Goal: Transaction & Acquisition: Download file/media

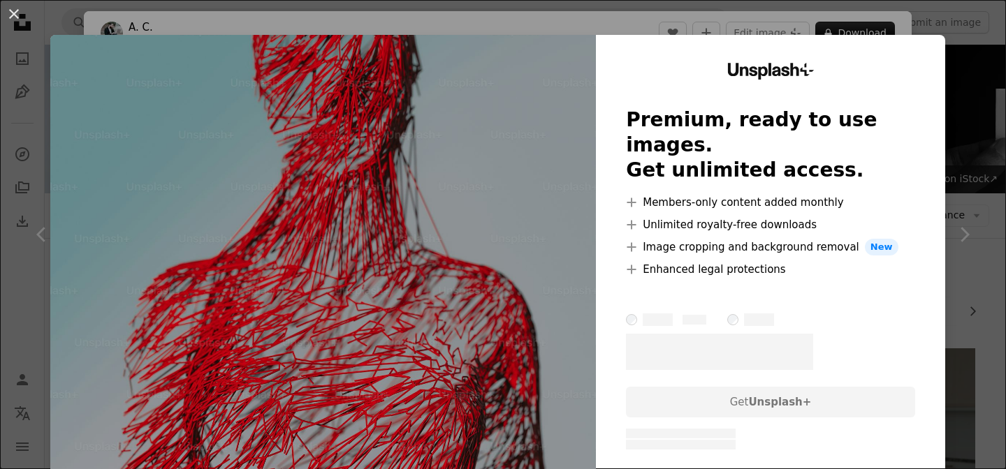
scroll to position [13532, 0]
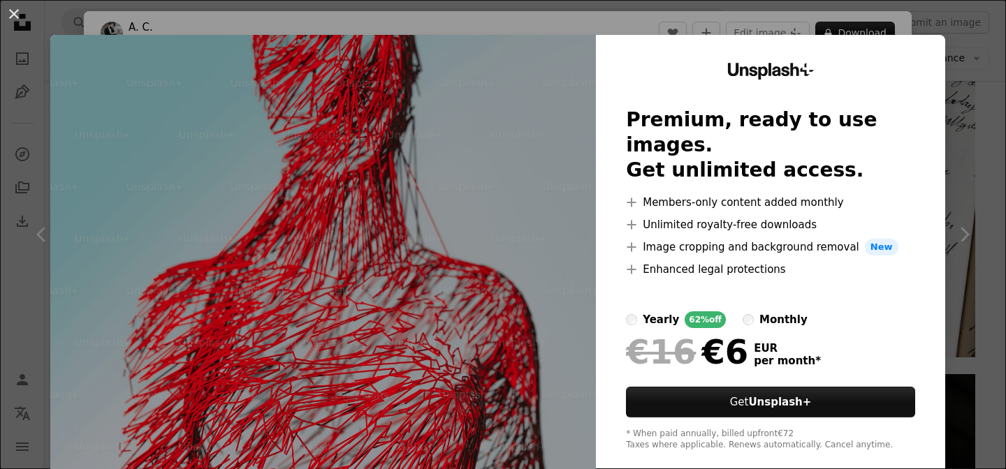
click at [952, 101] on div "An X shape Unsplash+ Premium, ready to use images. Get unlimited access. A plus…" at bounding box center [503, 234] width 1006 height 469
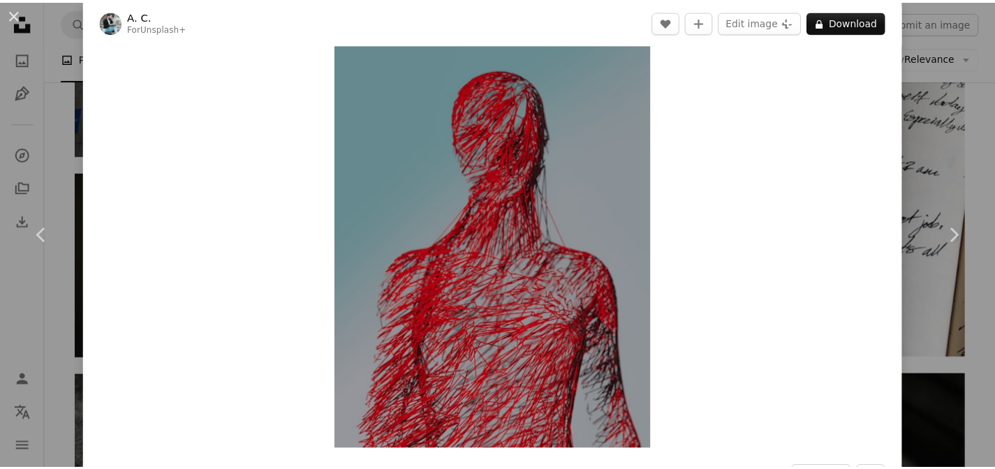
scroll to position [6, 0]
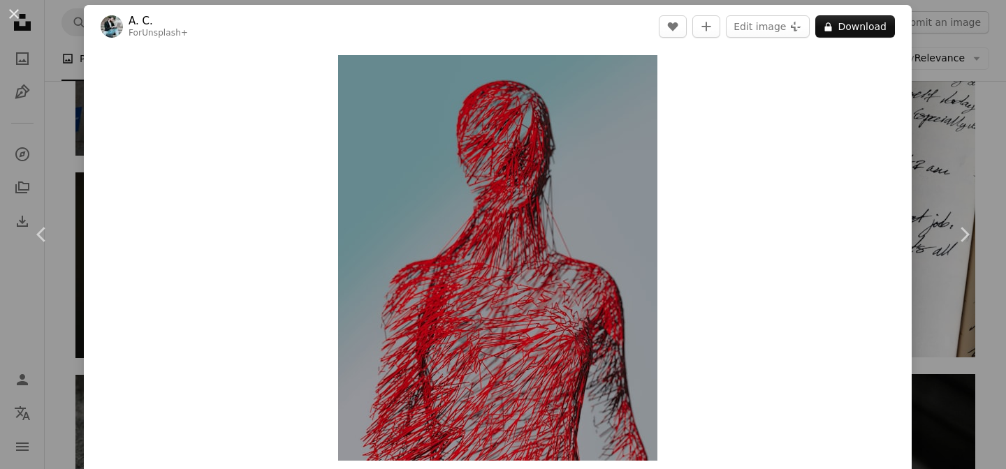
drag, startPoint x: 925, startPoint y: 127, endPoint x: 923, endPoint y: 158, distance: 30.8
click at [925, 128] on div "An X shape Chevron left Chevron right A. C. For Unsplash+ A heart A plus sign E…" at bounding box center [503, 234] width 1006 height 469
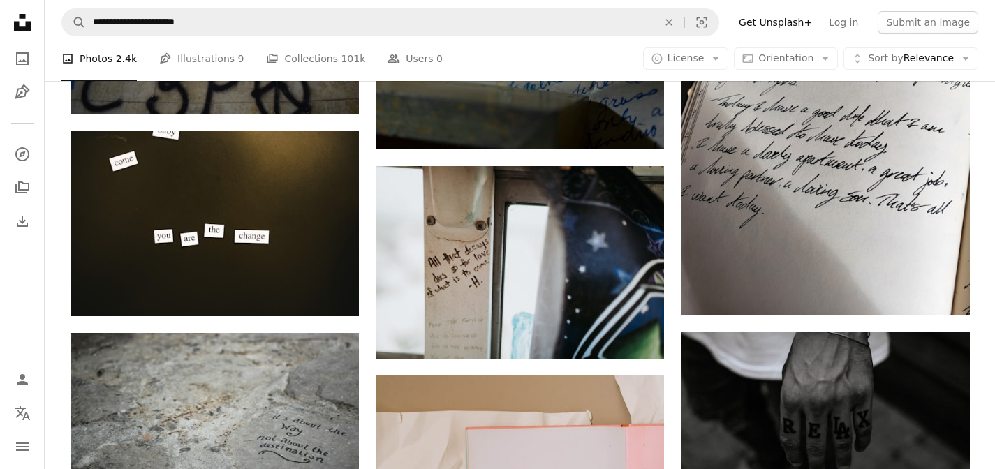
scroll to position [13791, 0]
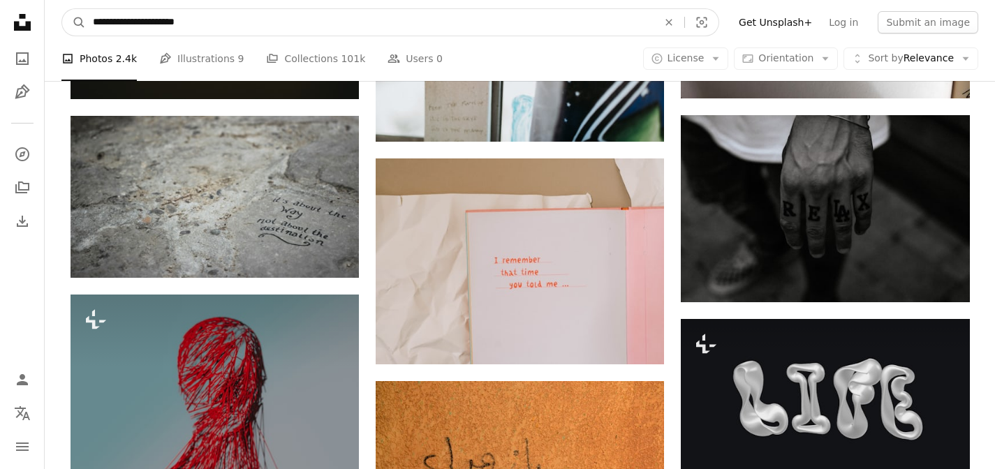
click at [335, 17] on input "**********" at bounding box center [370, 22] width 568 height 27
paste input "**********"
type input "**********"
click at [62, 9] on button "A magnifying glass" at bounding box center [74, 22] width 24 height 27
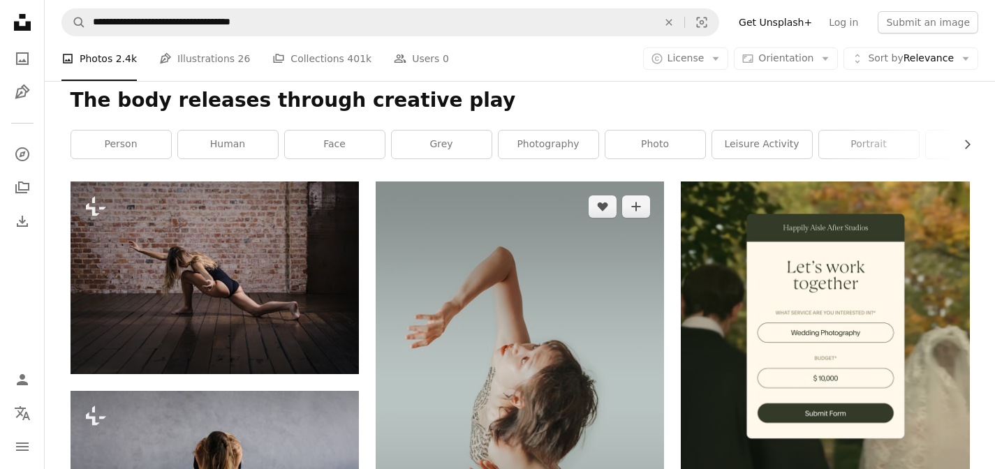
scroll to position [272, 0]
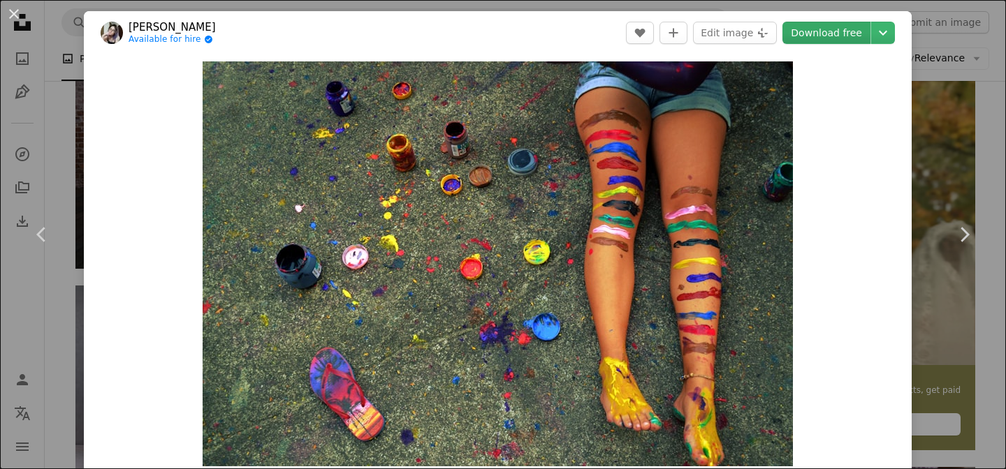
click at [803, 40] on link "Download free" at bounding box center [826, 33] width 88 height 22
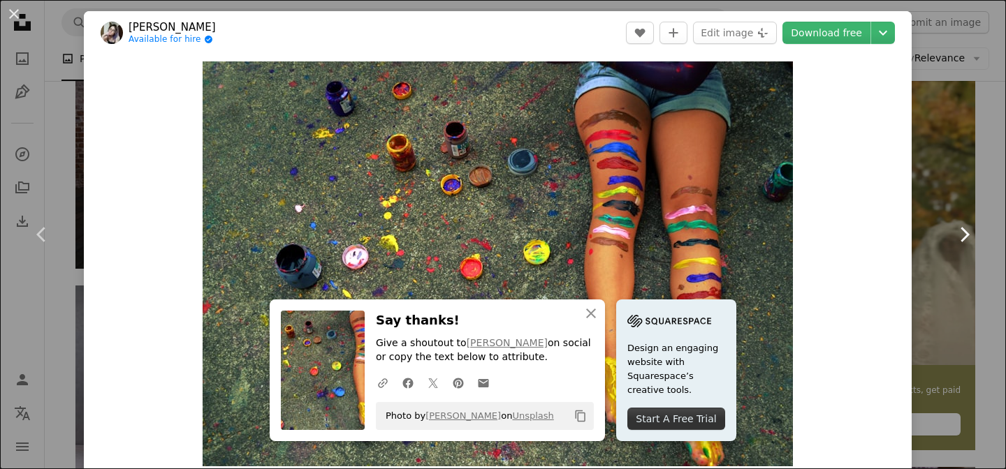
click at [961, 187] on link "Chevron right" at bounding box center [964, 235] width 84 height 134
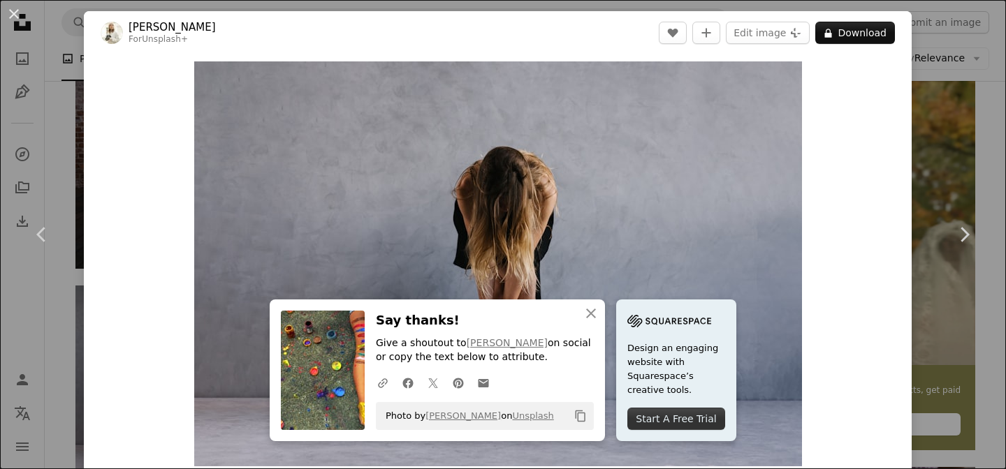
click at [940, 149] on div "An X shape Chevron left Chevron right An X shape Close Say thanks! Give a shout…" at bounding box center [503, 234] width 1006 height 469
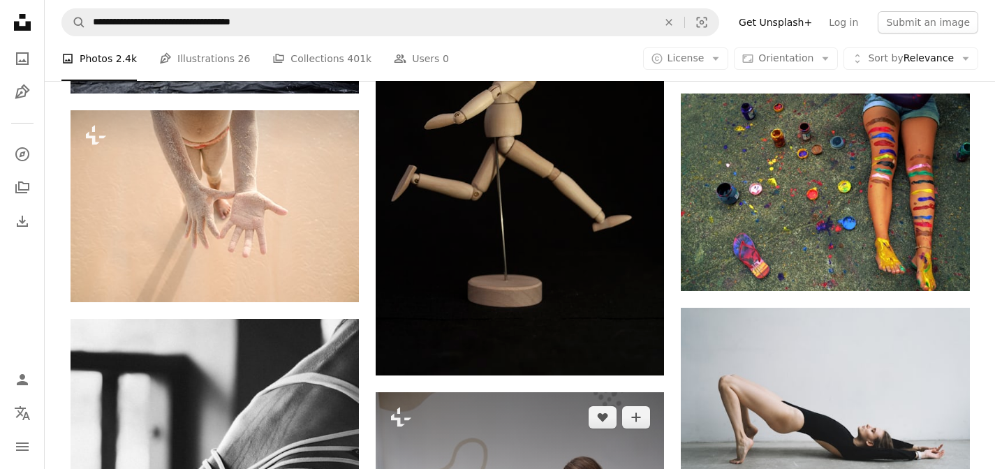
scroll to position [773, 0]
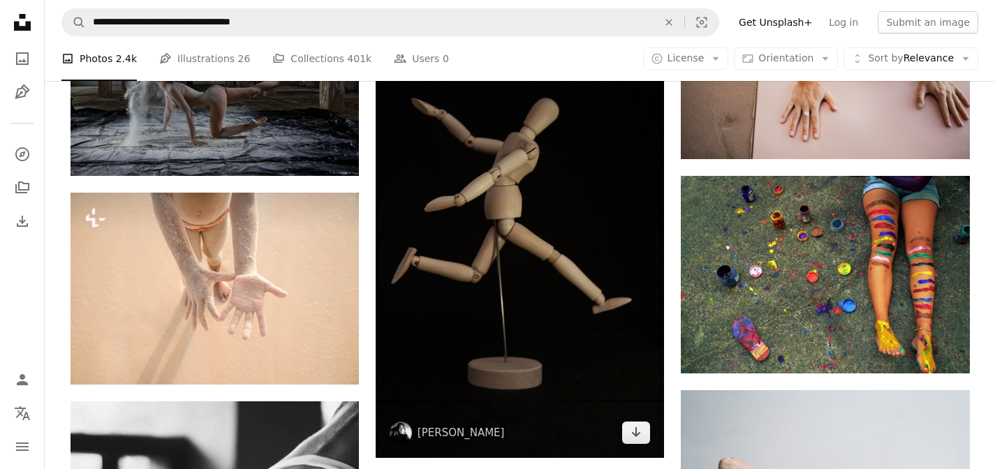
click at [548, 168] on img at bounding box center [520, 241] width 289 height 433
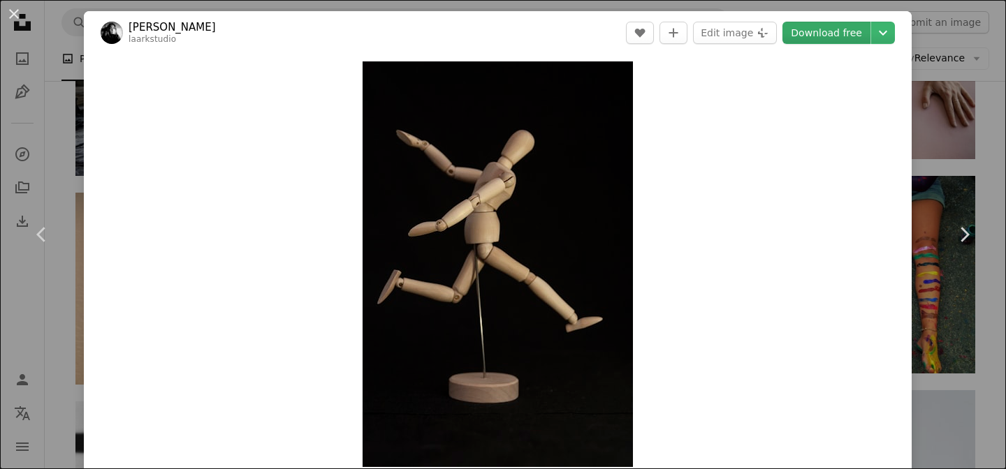
click at [817, 27] on link "Download free" at bounding box center [826, 33] width 88 height 22
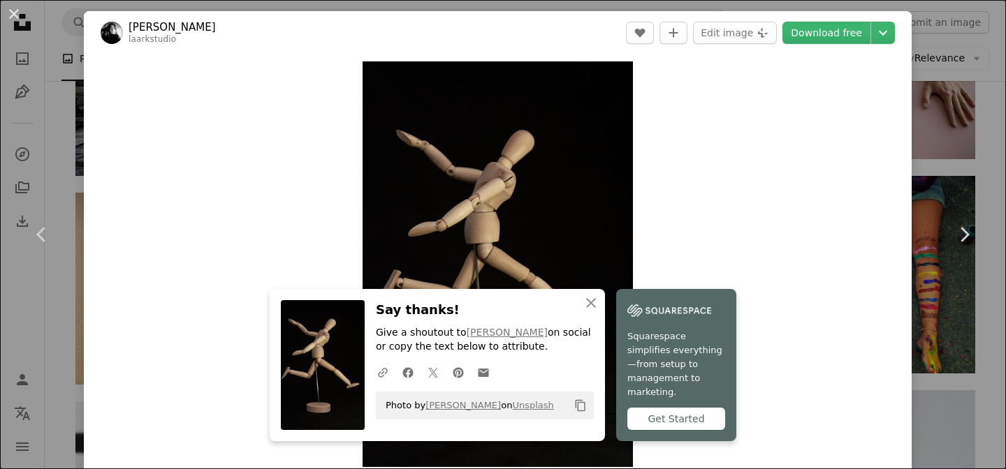
click at [951, 119] on div "An X shape Chevron left Chevron right An X shape Close Say thanks! Give a shout…" at bounding box center [503, 234] width 1006 height 469
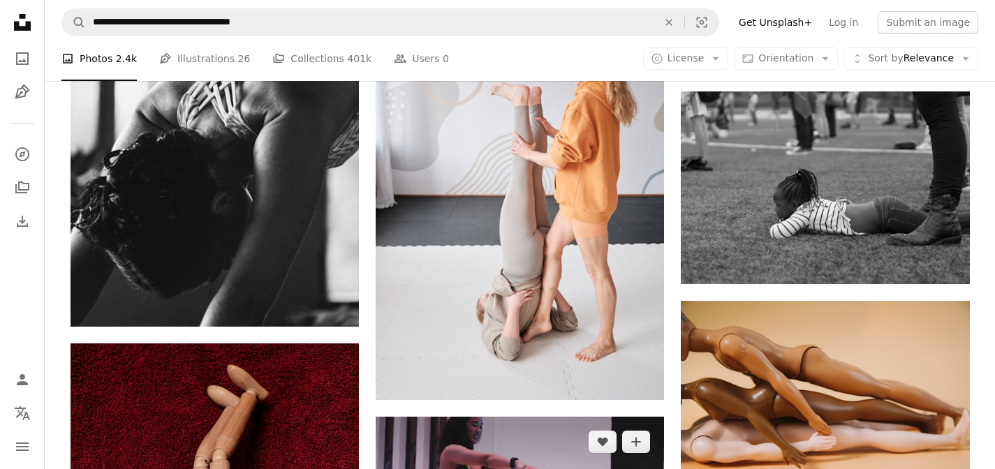
scroll to position [1538, 0]
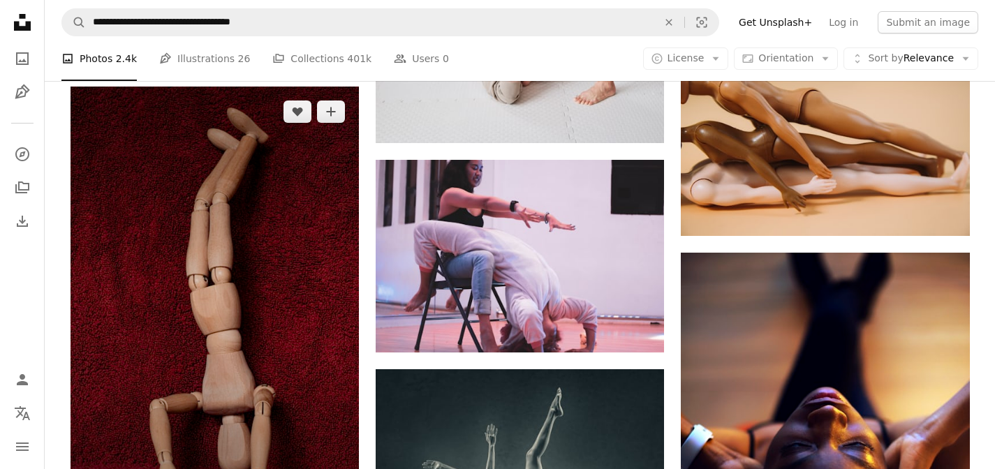
click at [219, 226] on img at bounding box center [215, 303] width 289 height 433
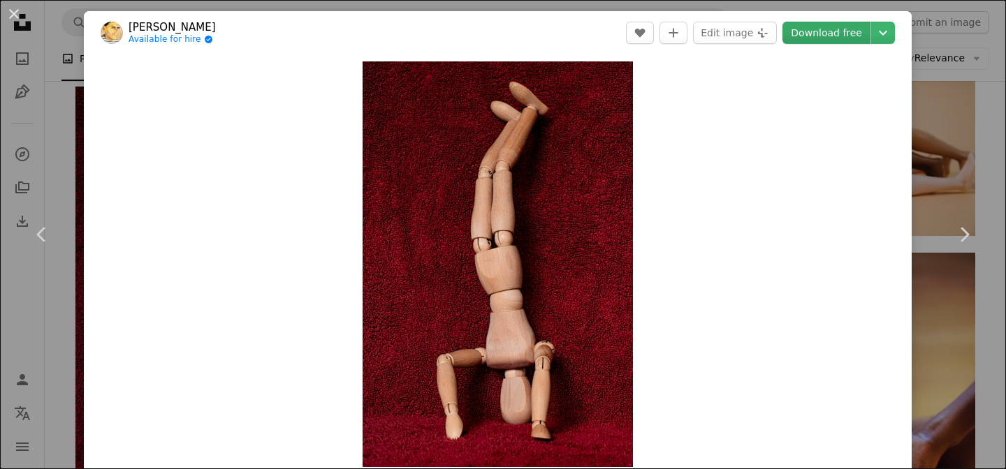
click at [824, 30] on link "Download free" at bounding box center [826, 33] width 88 height 22
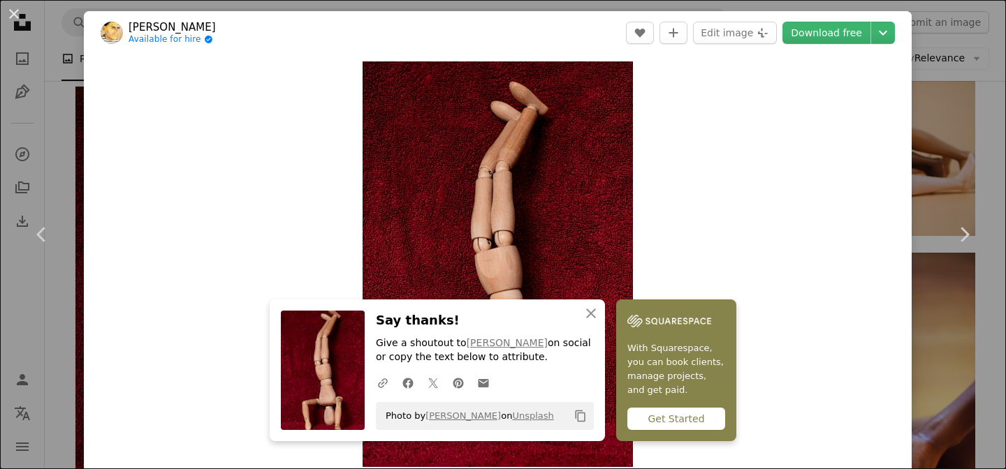
click at [931, 123] on div "An X shape Chevron left Chevron right An X shape Close Say thanks! Give a shout…" at bounding box center [503, 234] width 1006 height 469
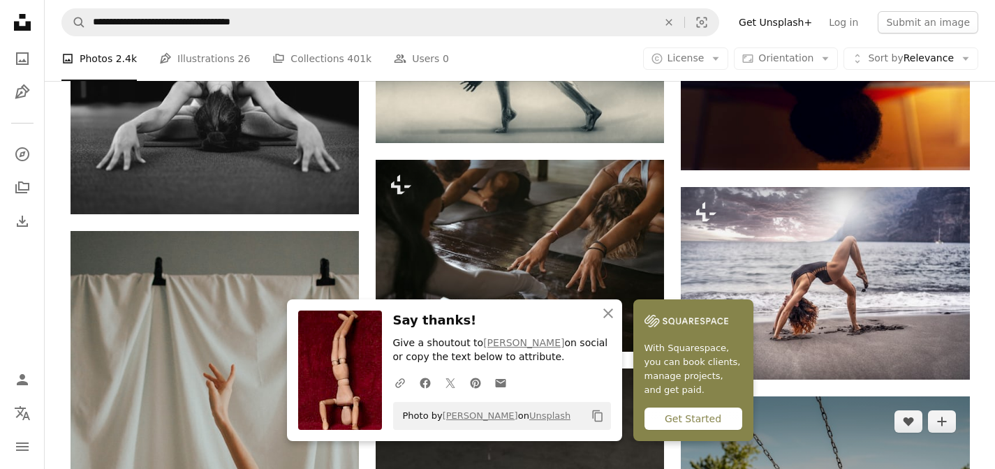
scroll to position [2265, 0]
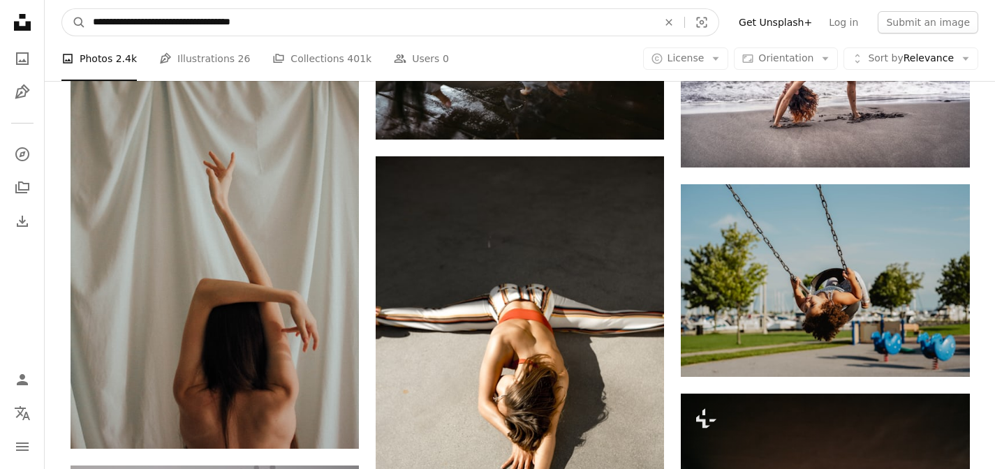
click at [460, 25] on input "**********" at bounding box center [370, 22] width 568 height 27
paste input "Find visuals sitewide"
type input "**********"
click at [62, 9] on button "A magnifying glass" at bounding box center [74, 22] width 24 height 27
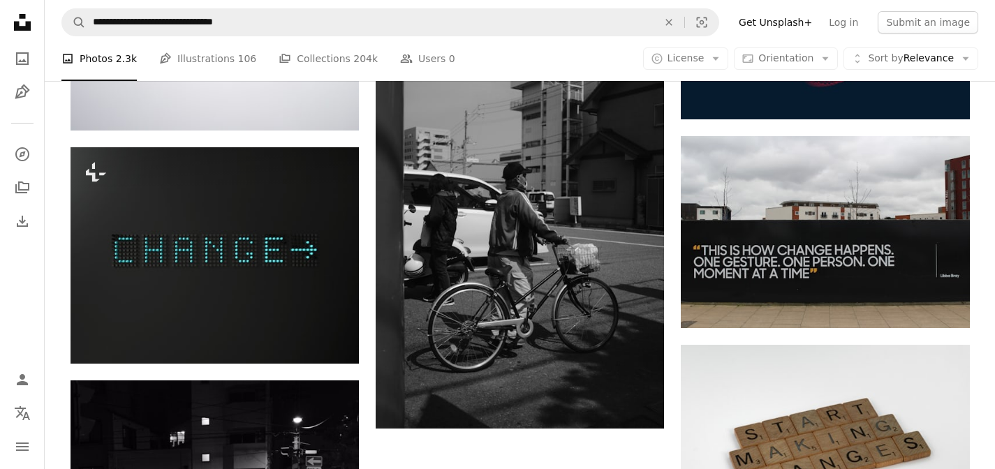
scroll to position [1889, 0]
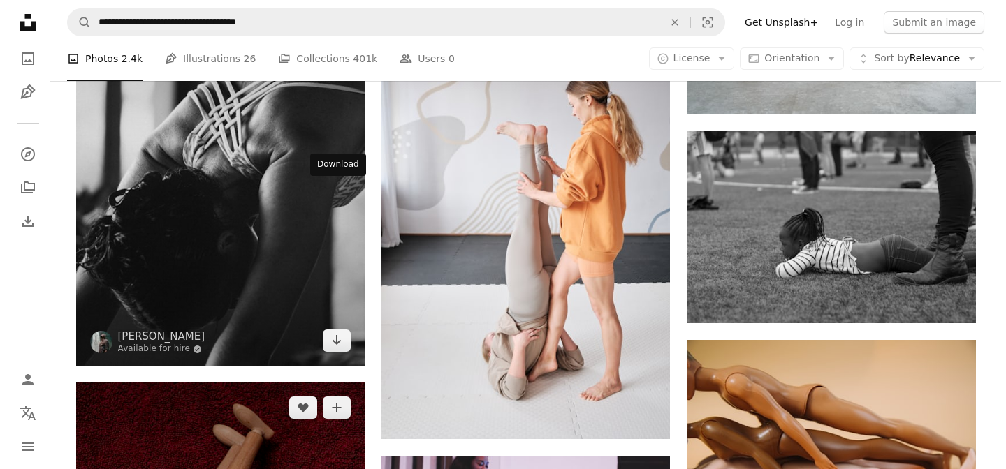
scroll to position [1456, 0]
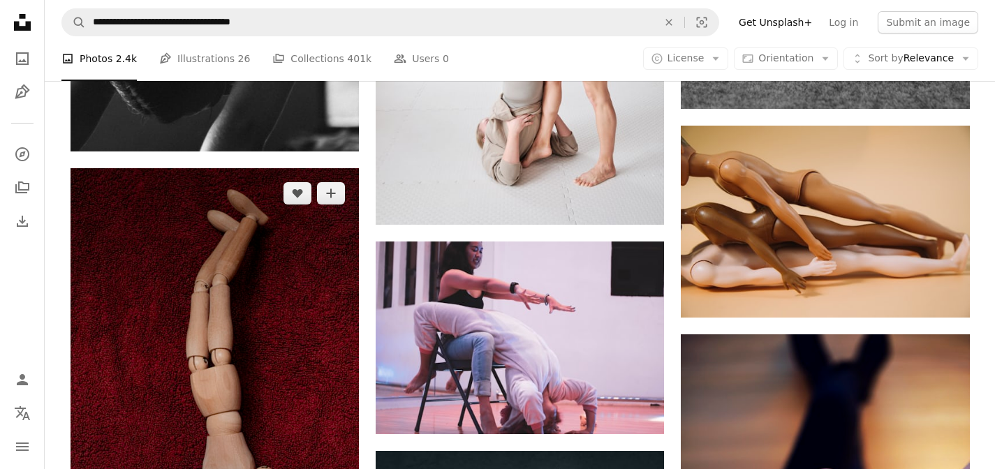
click at [256, 264] on img at bounding box center [215, 384] width 289 height 433
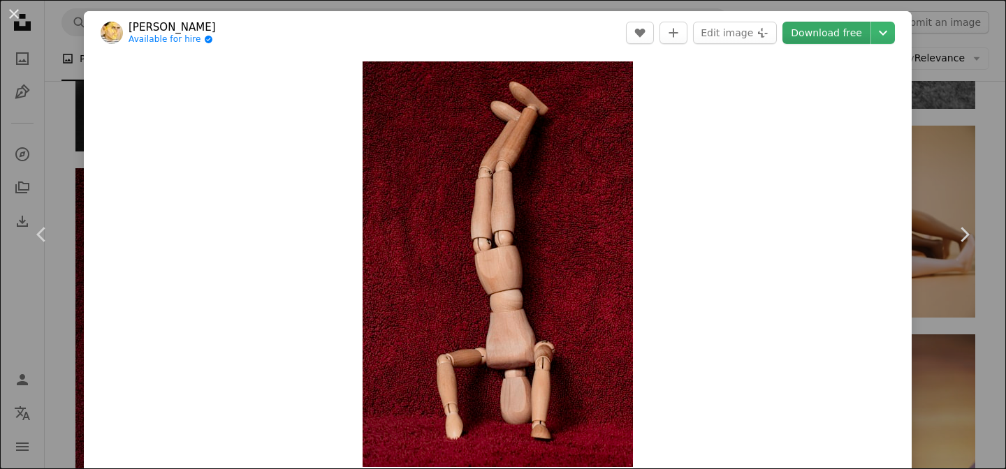
click at [817, 36] on link "Download free" at bounding box center [826, 33] width 88 height 22
